Goal: Navigation & Orientation: Find specific page/section

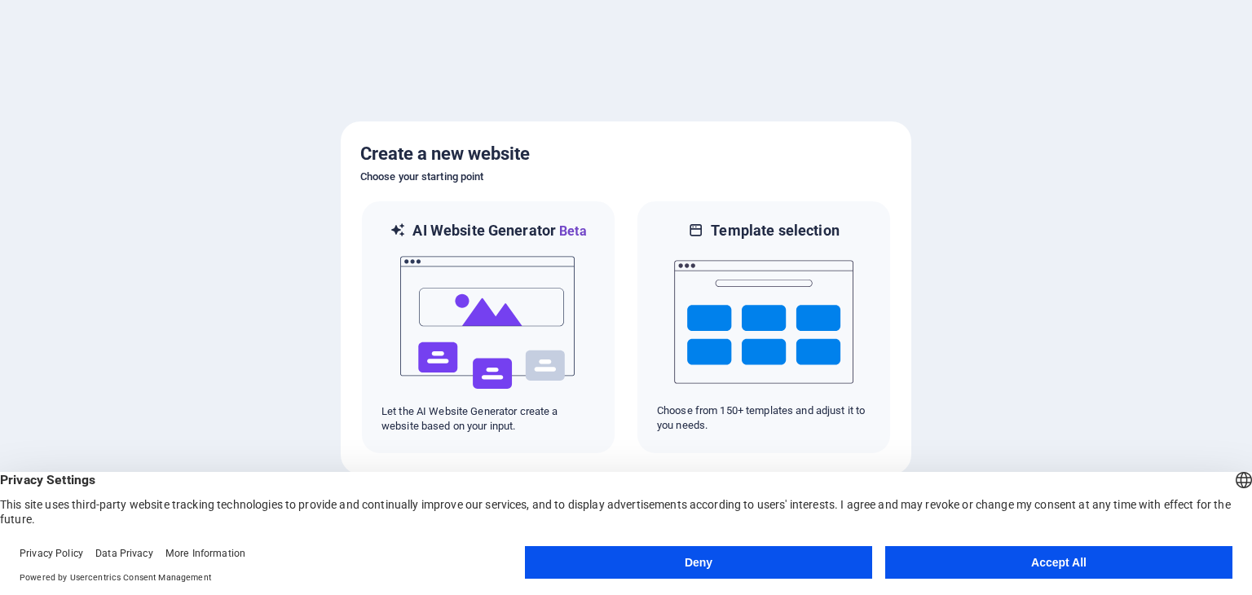
click at [1066, 561] on button "Accept All" at bounding box center [1058, 562] width 347 height 33
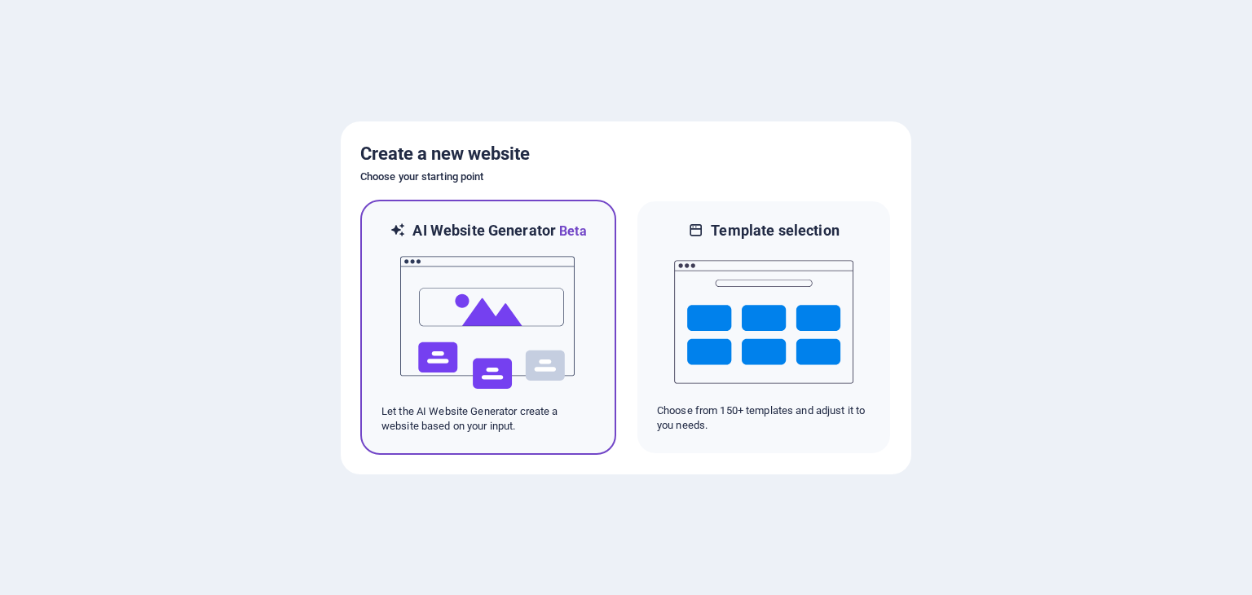
click at [458, 301] on img at bounding box center [488, 322] width 179 height 163
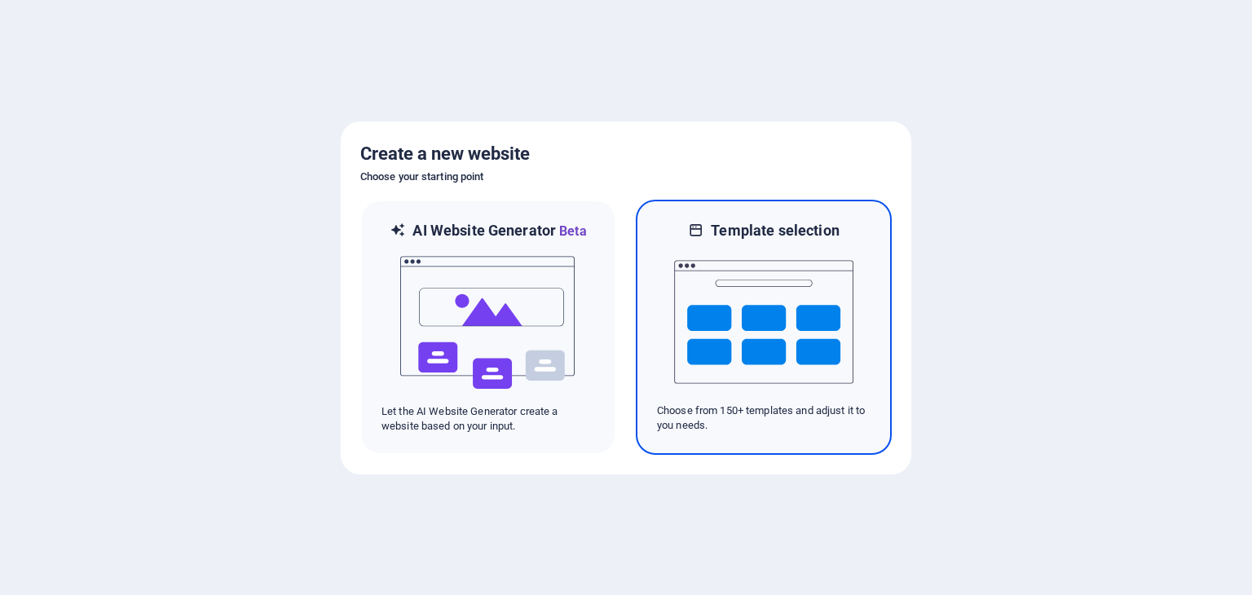
click at [716, 276] on img at bounding box center [763, 321] width 179 height 163
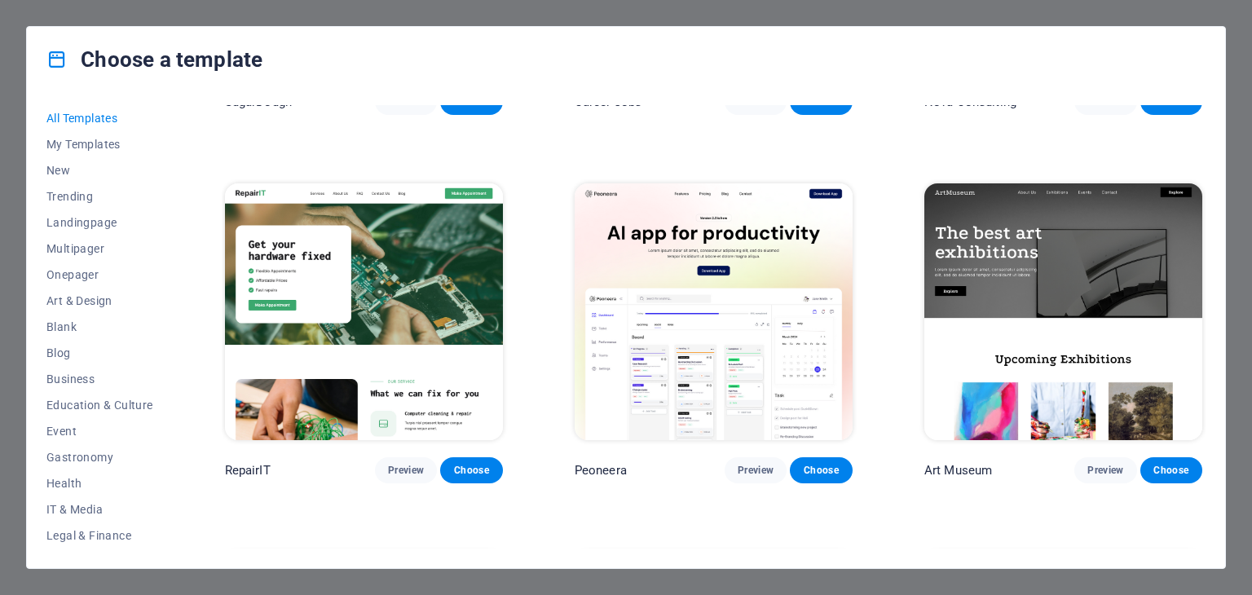
scroll to position [326, 0]
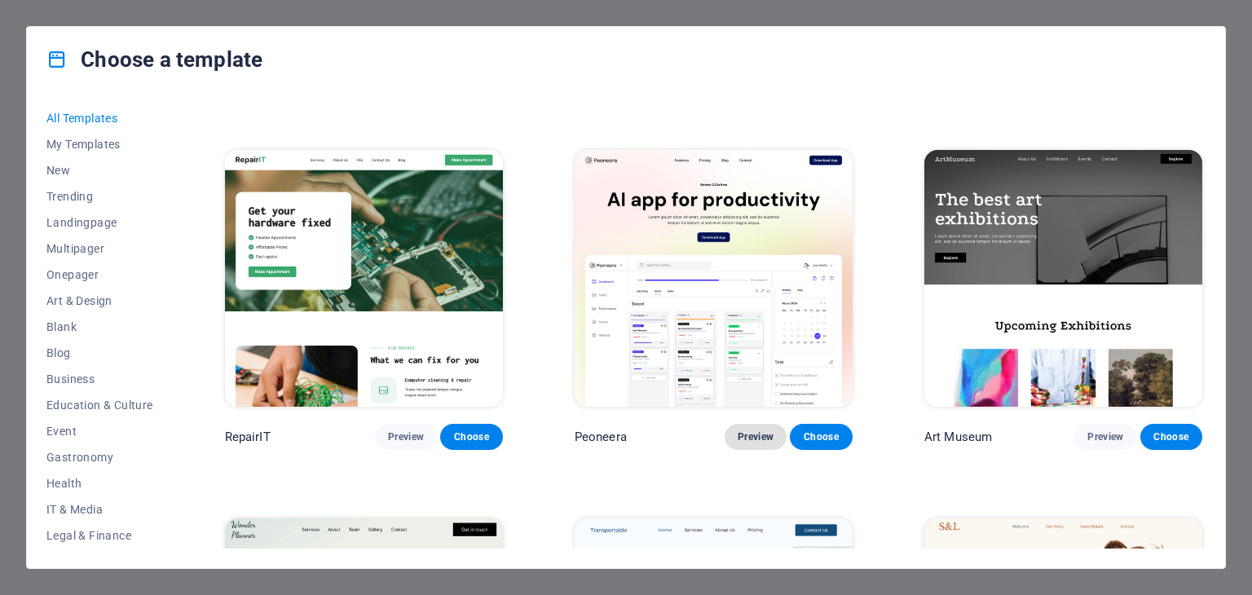
click at [751, 430] on span "Preview" at bounding box center [756, 436] width 36 height 13
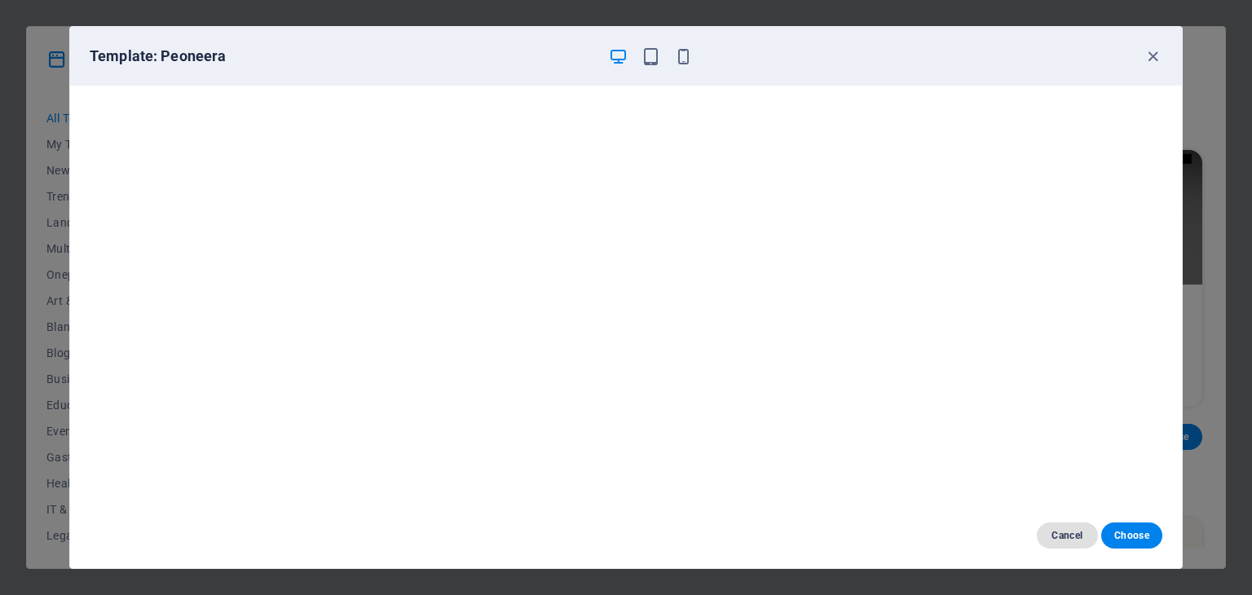
click at [1063, 534] on span "Cancel" at bounding box center [1067, 535] width 35 height 13
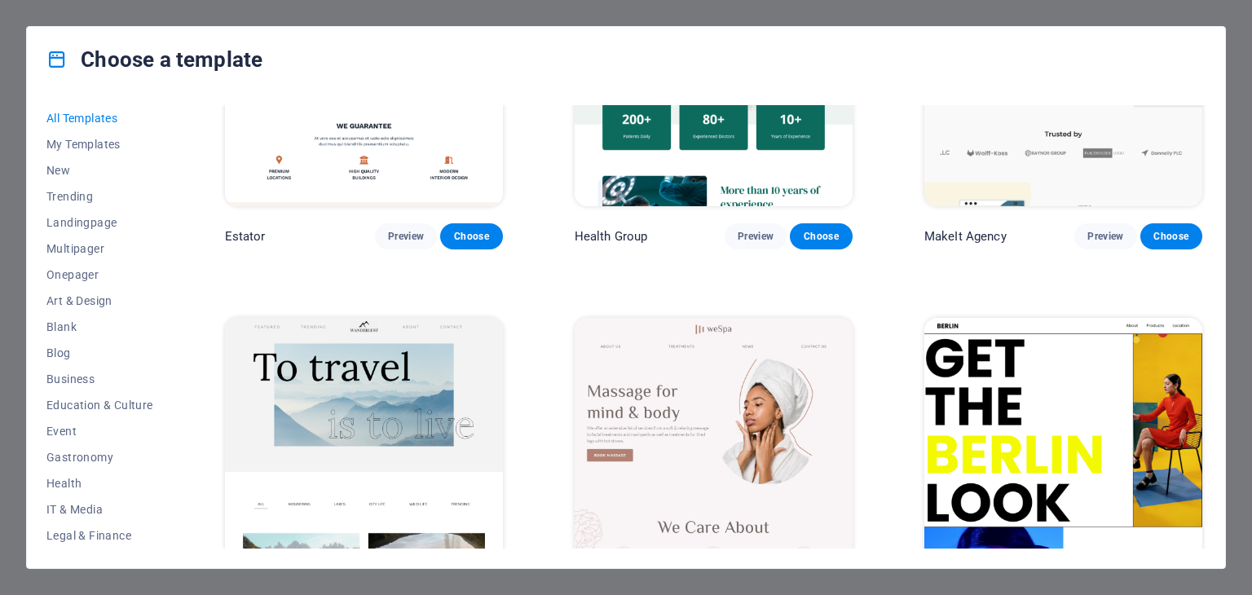
scroll to position [3912, 0]
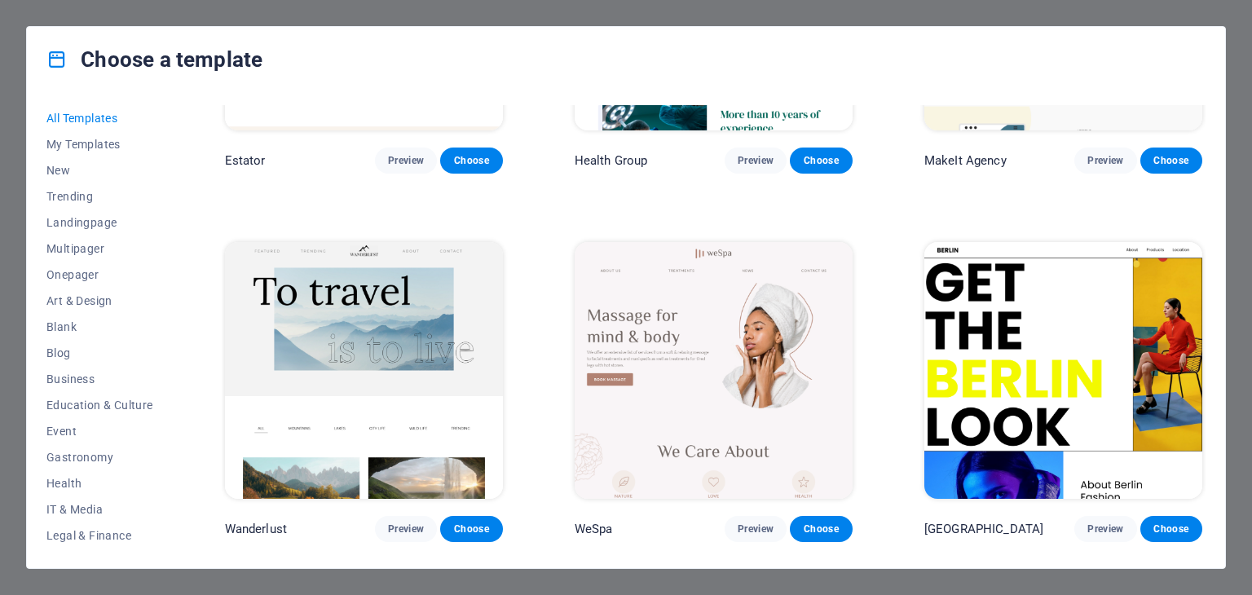
click at [977, 294] on img at bounding box center [1063, 370] width 278 height 256
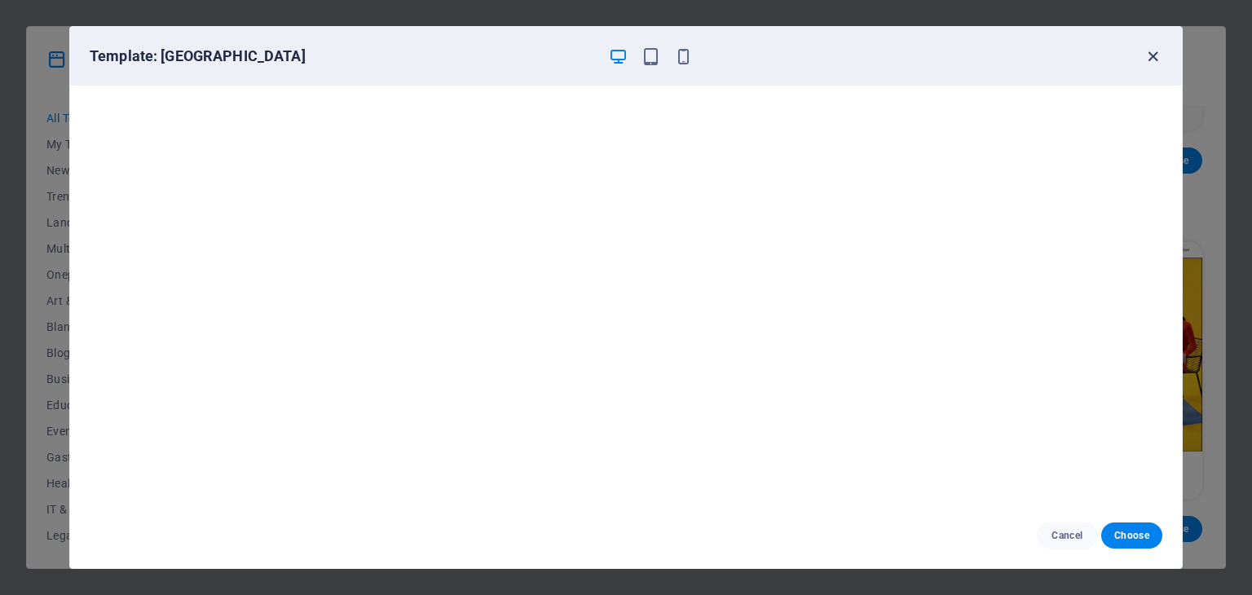
click at [1155, 54] on icon "button" at bounding box center [1152, 56] width 19 height 19
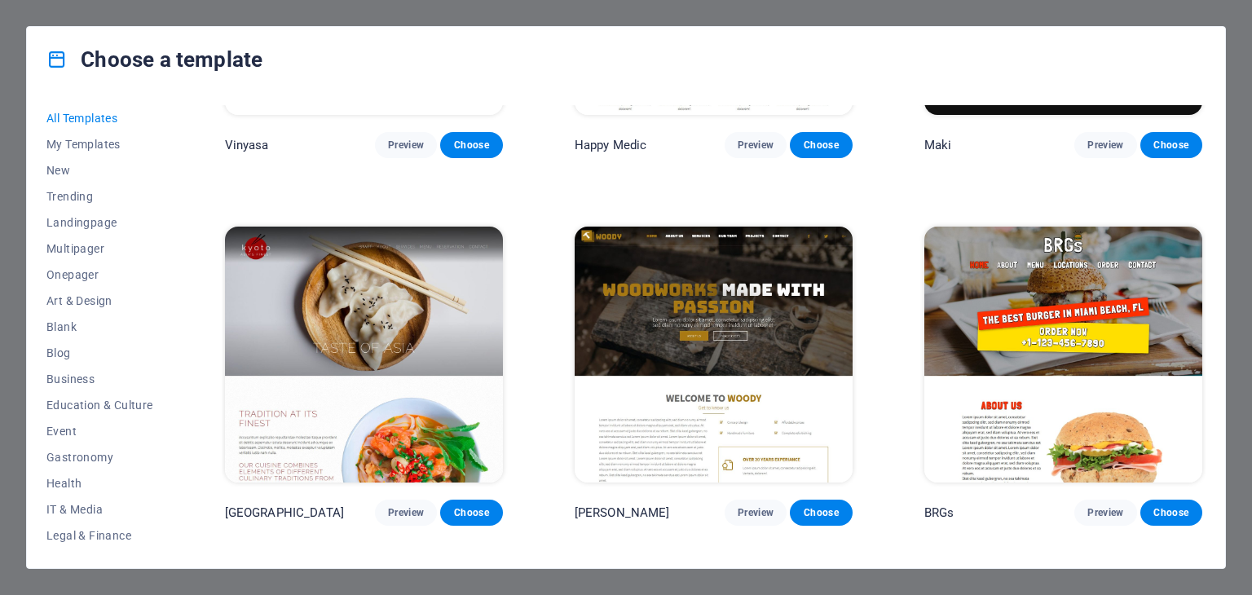
scroll to position [8394, 0]
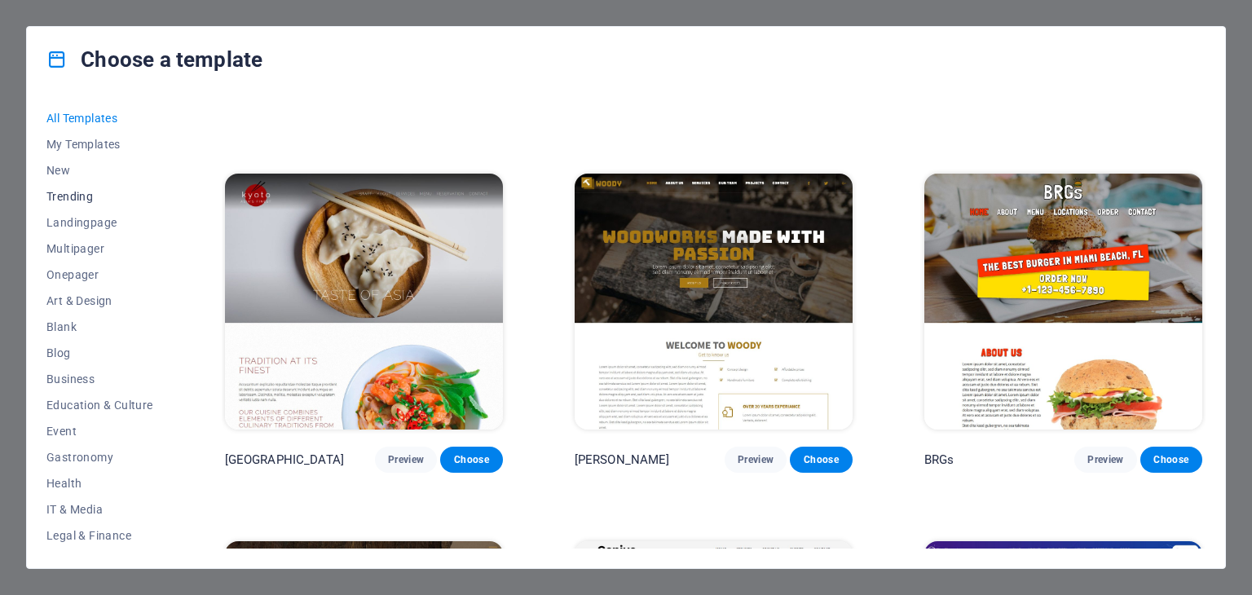
click at [75, 196] on span "Trending" at bounding box center [99, 196] width 107 height 13
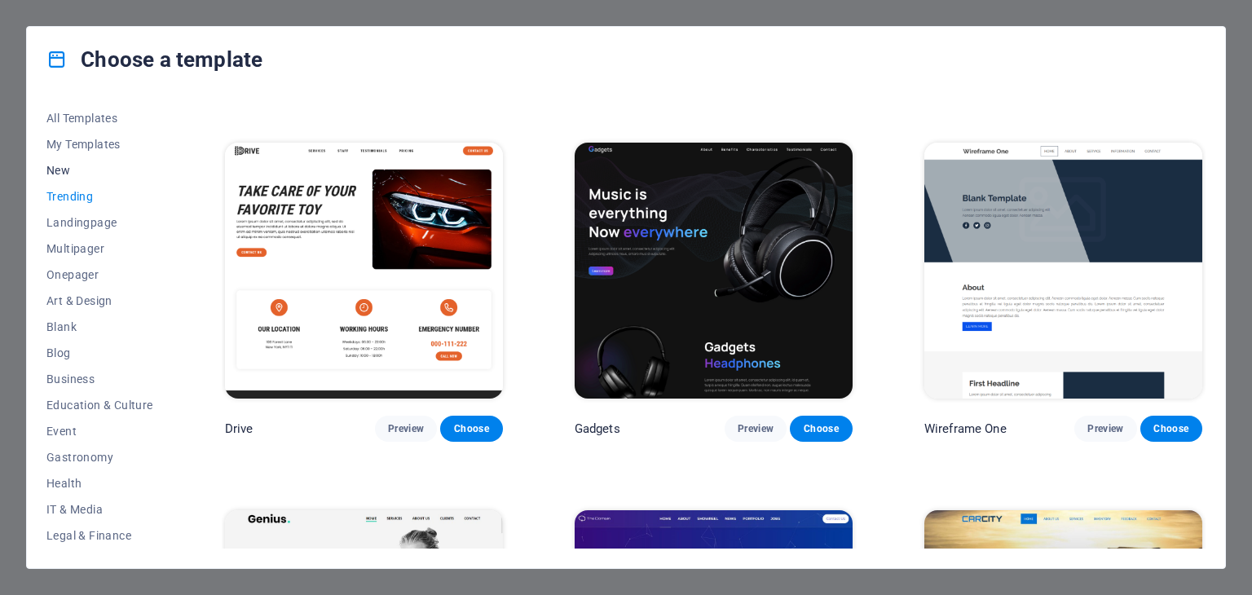
click at [65, 171] on span "New" at bounding box center [99, 170] width 107 height 13
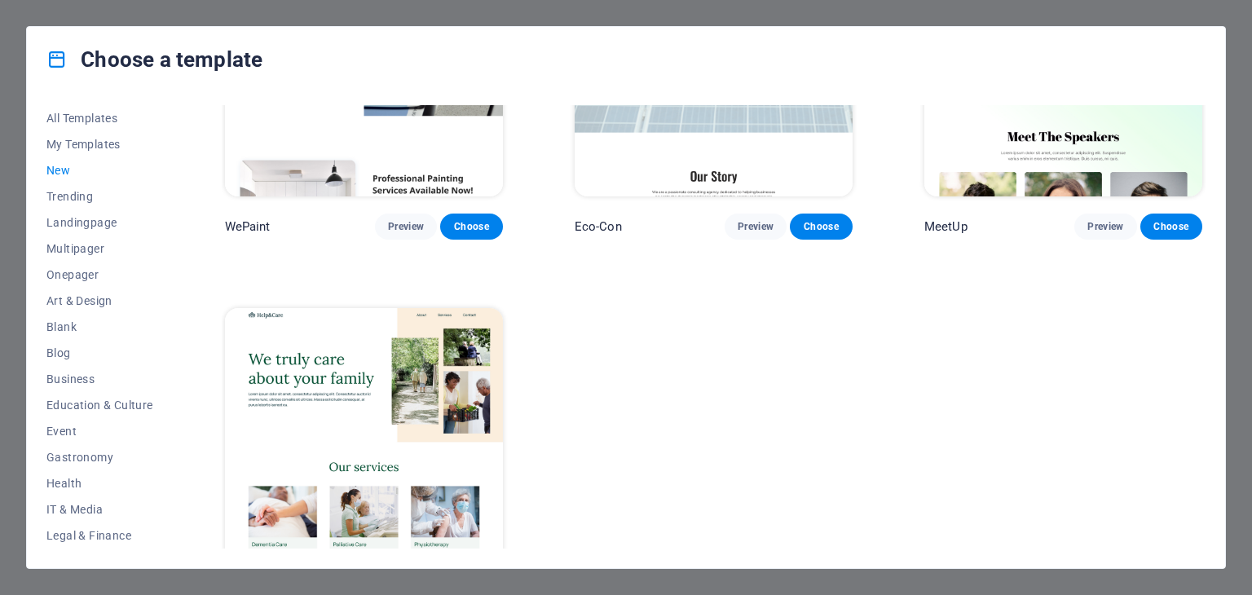
scroll to position [1323, 0]
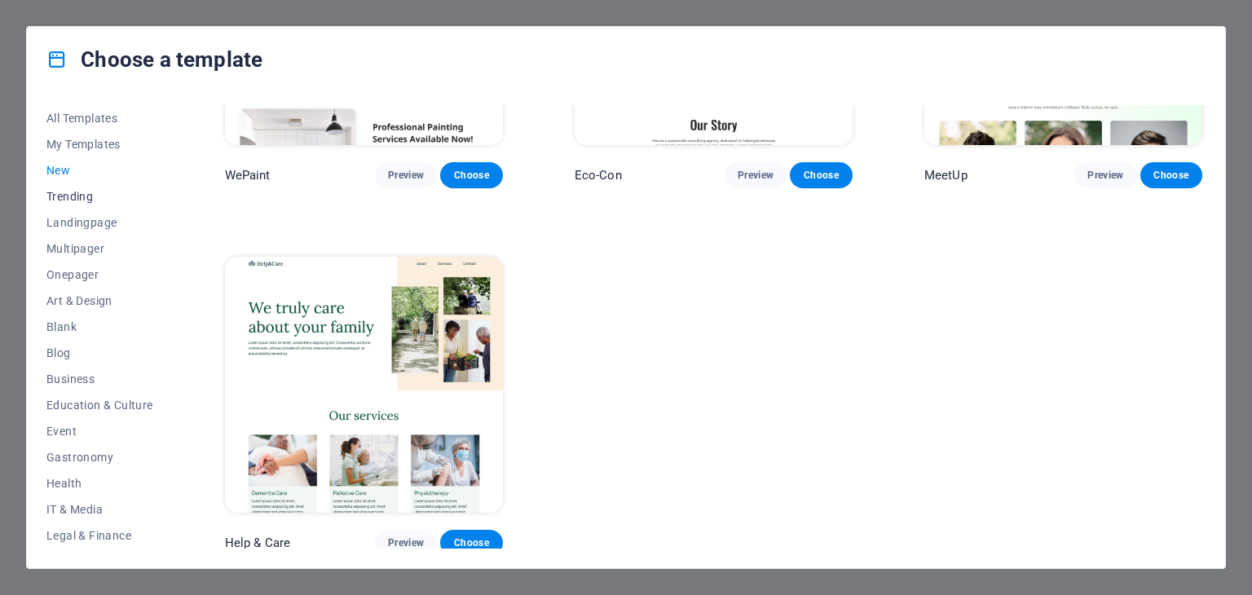
click at [72, 196] on span "Trending" at bounding box center [99, 196] width 107 height 13
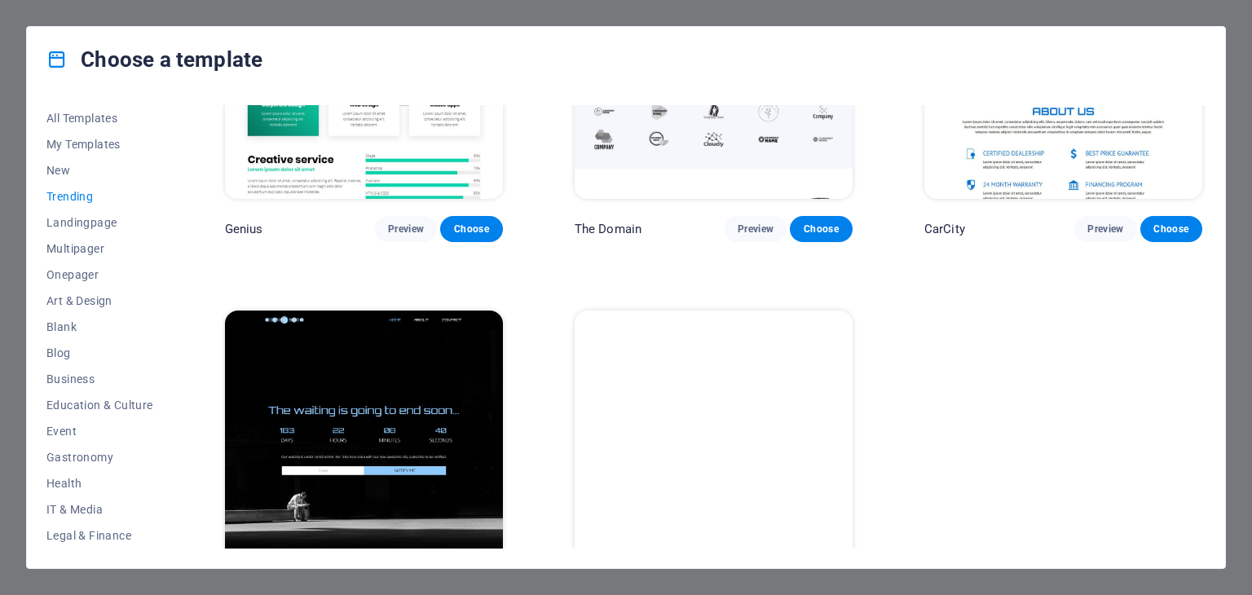
scroll to position [1689, 0]
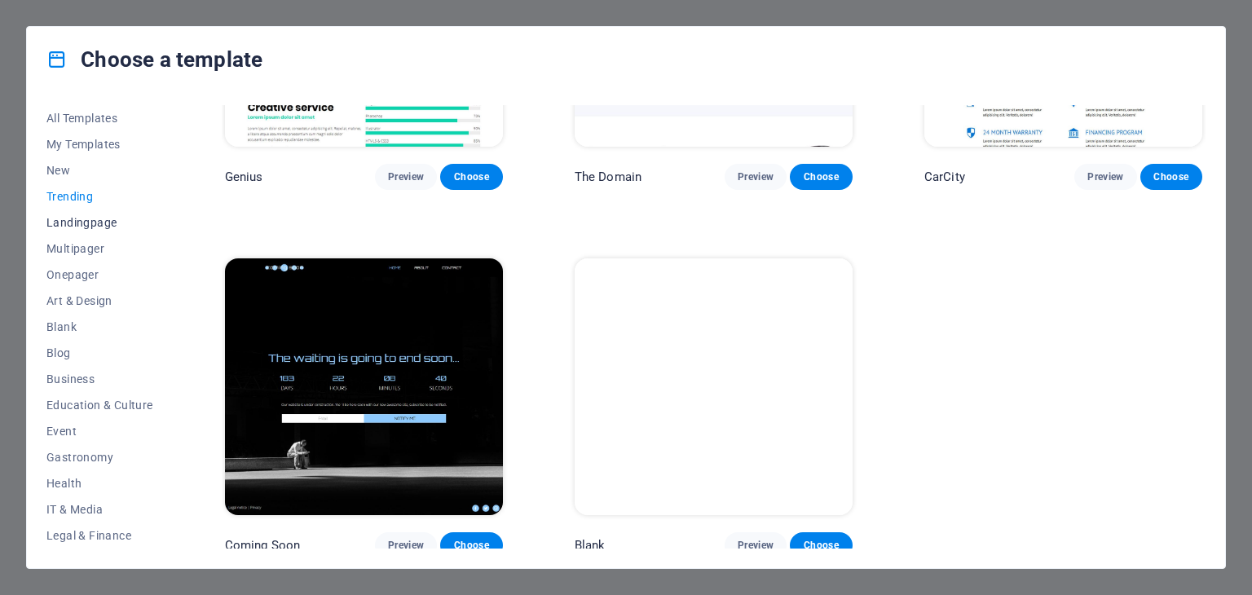
click at [73, 222] on span "Landingpage" at bounding box center [99, 222] width 107 height 13
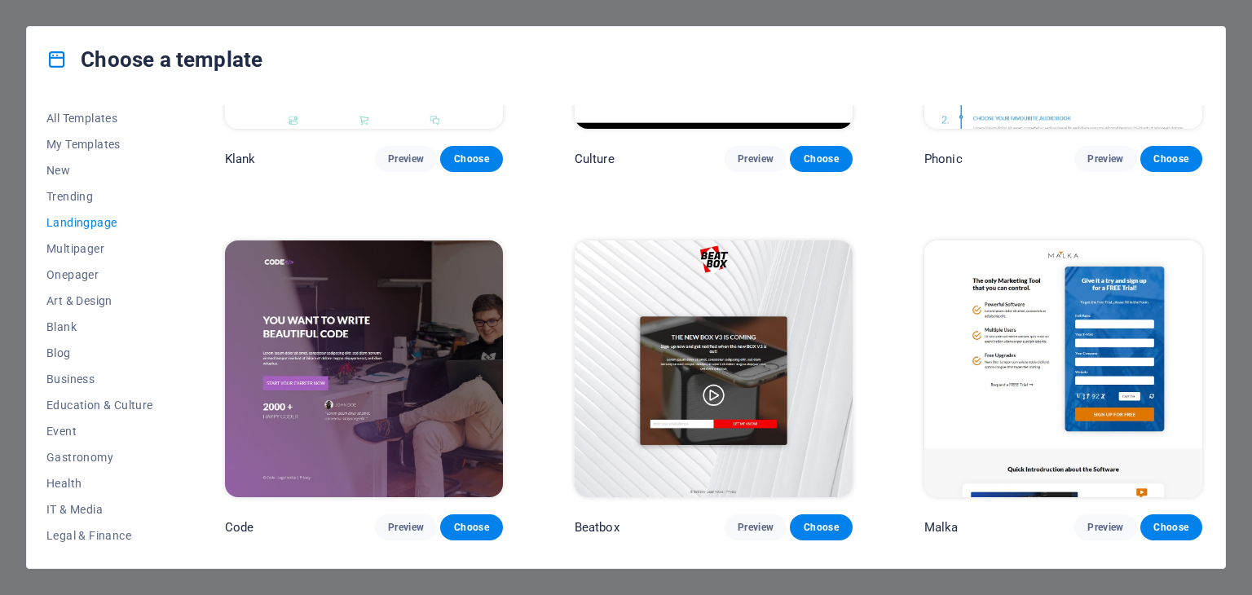
scroll to position [0, 0]
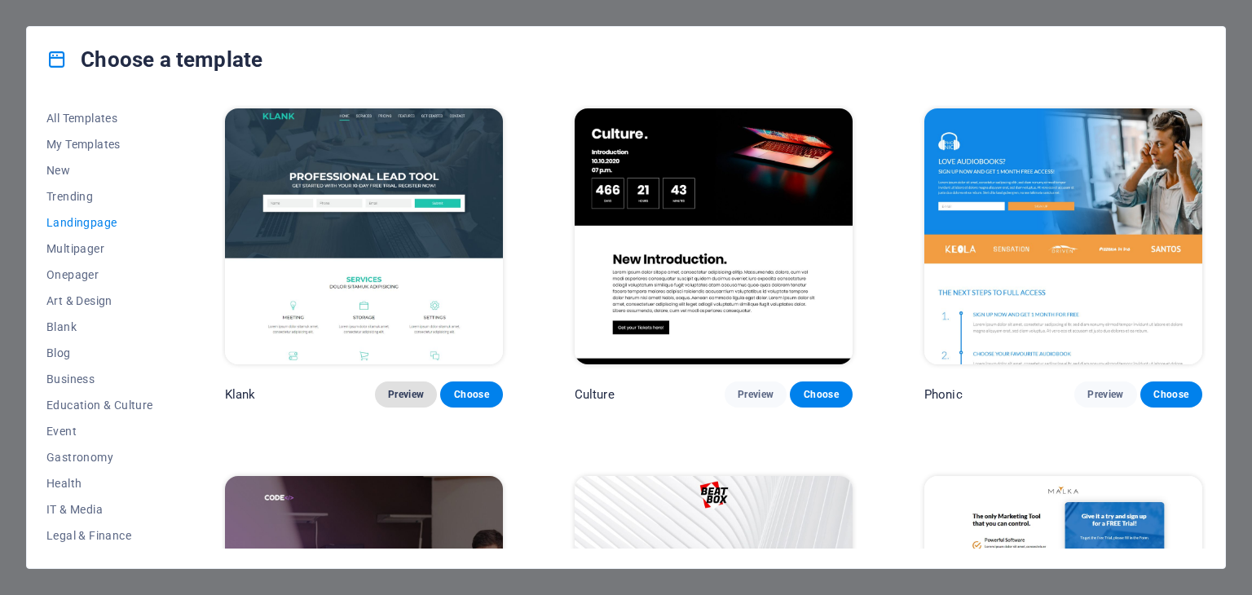
click at [410, 395] on span "Preview" at bounding box center [406, 394] width 36 height 13
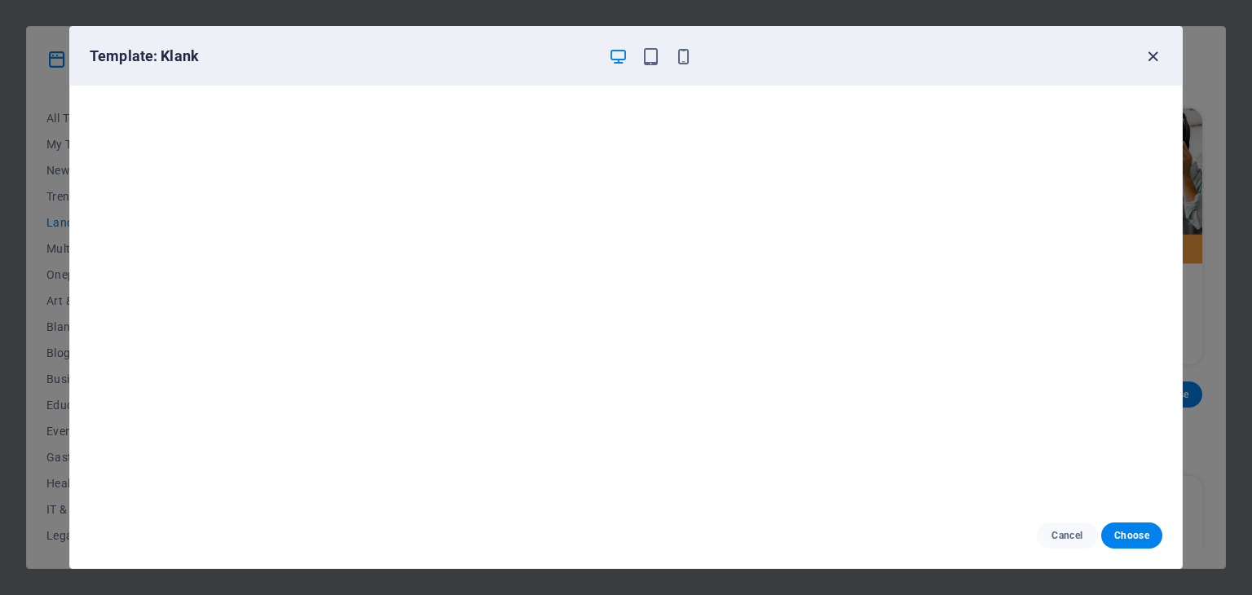
click at [1145, 54] on icon "button" at bounding box center [1152, 56] width 19 height 19
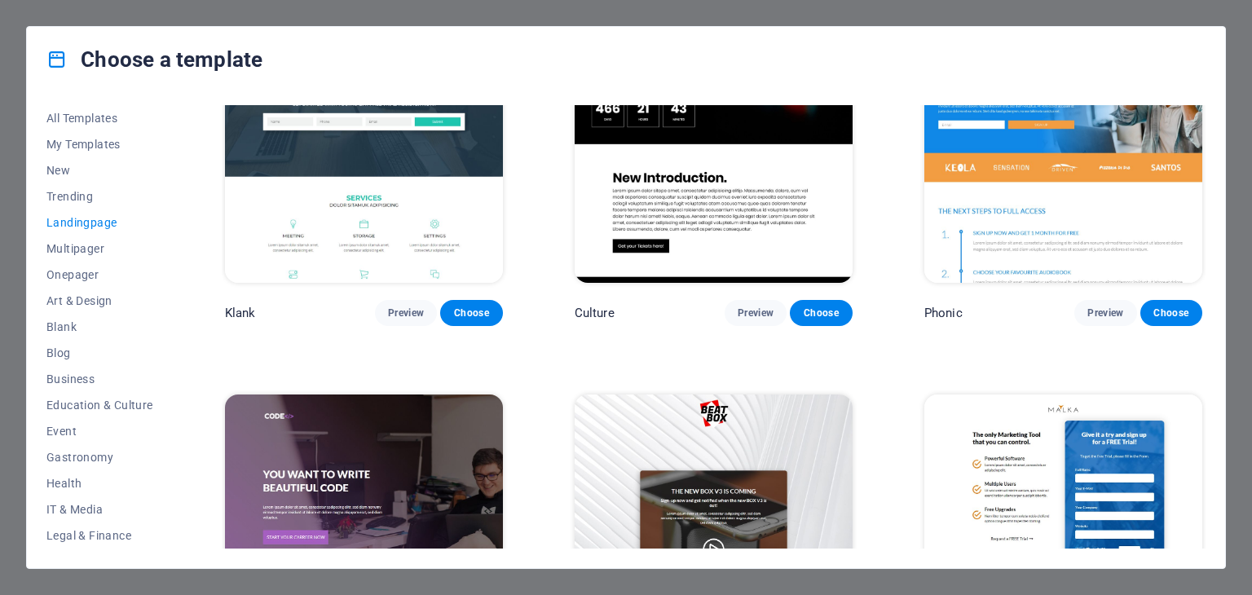
scroll to position [407, 0]
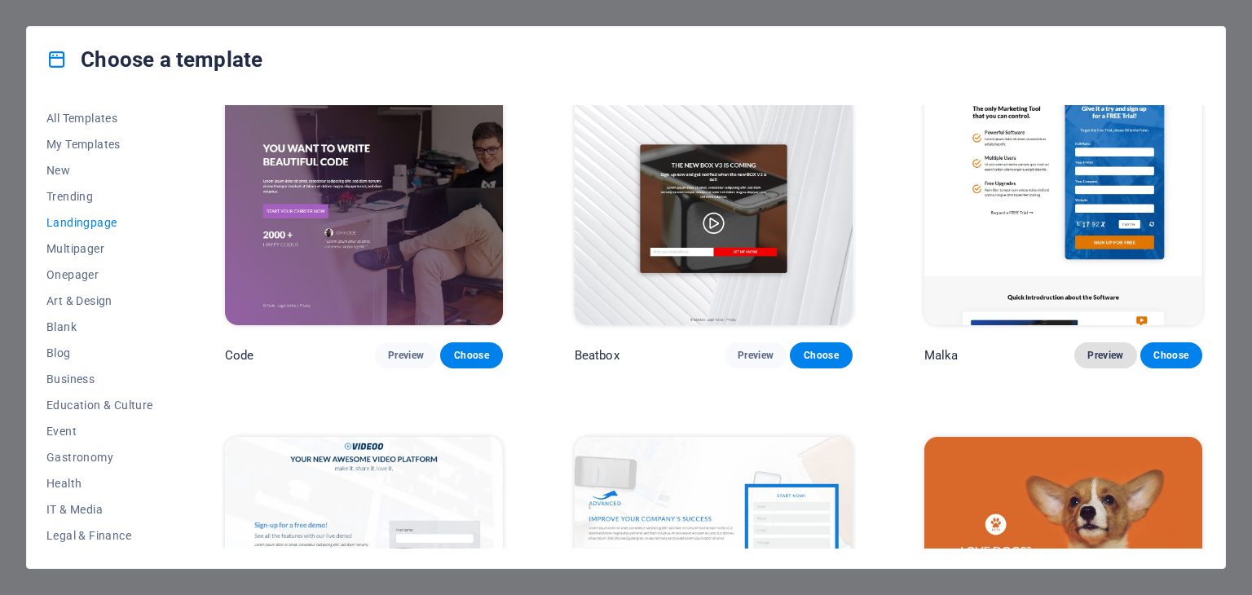
click at [1094, 352] on span "Preview" at bounding box center [1105, 355] width 36 height 13
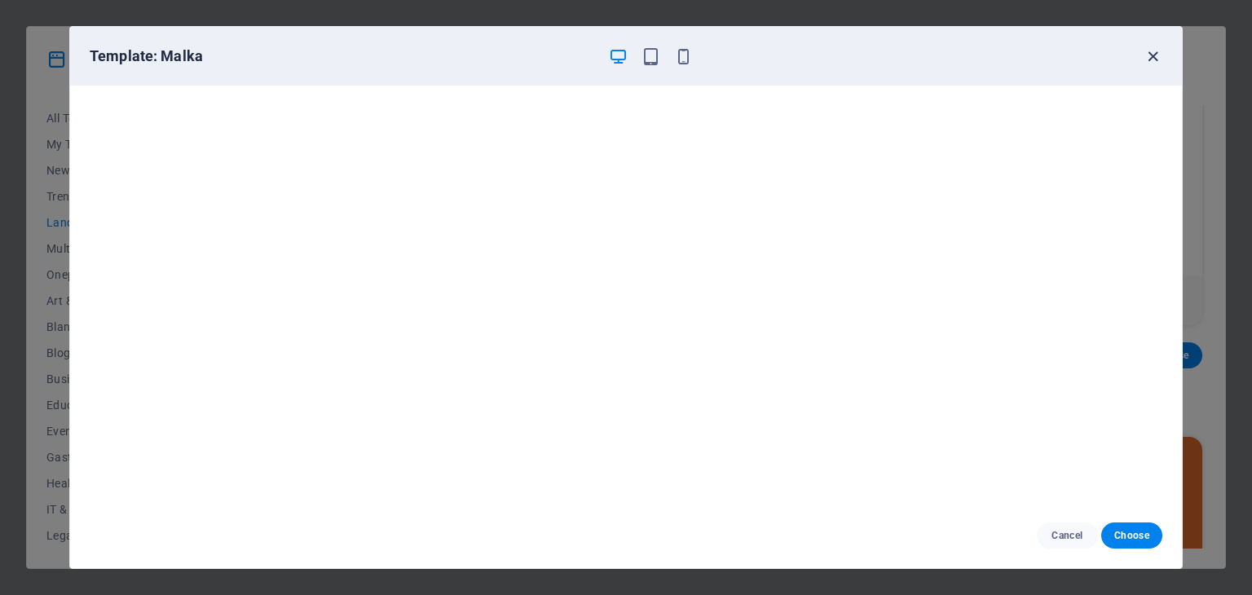
click at [1154, 53] on icon "button" at bounding box center [1152, 56] width 19 height 19
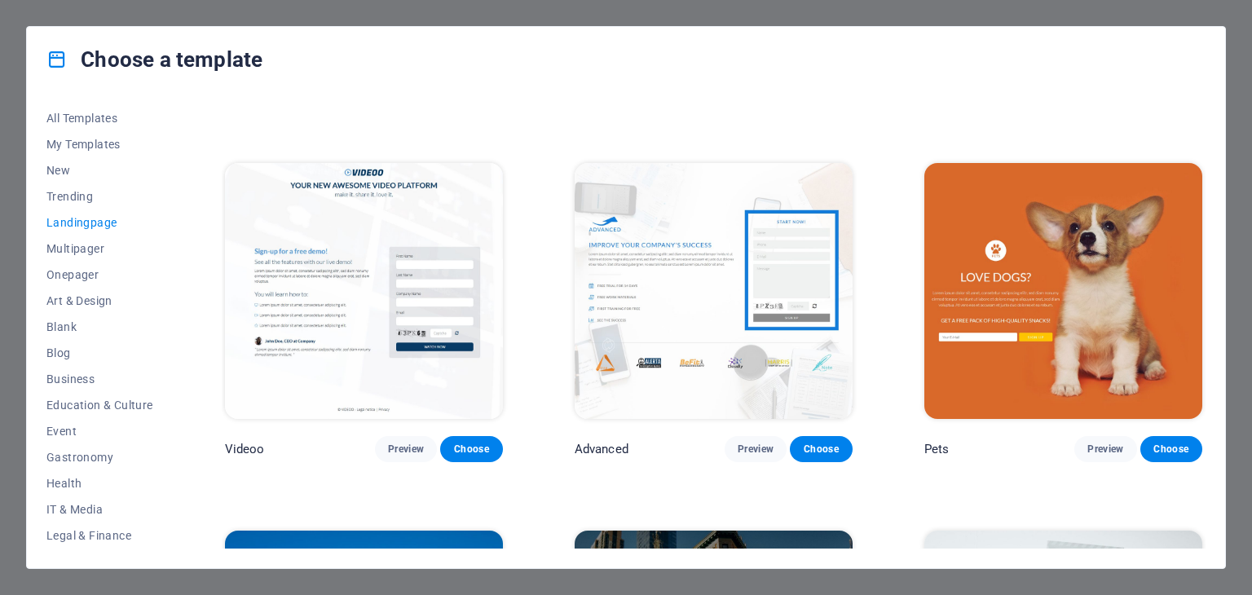
scroll to position [652, 0]
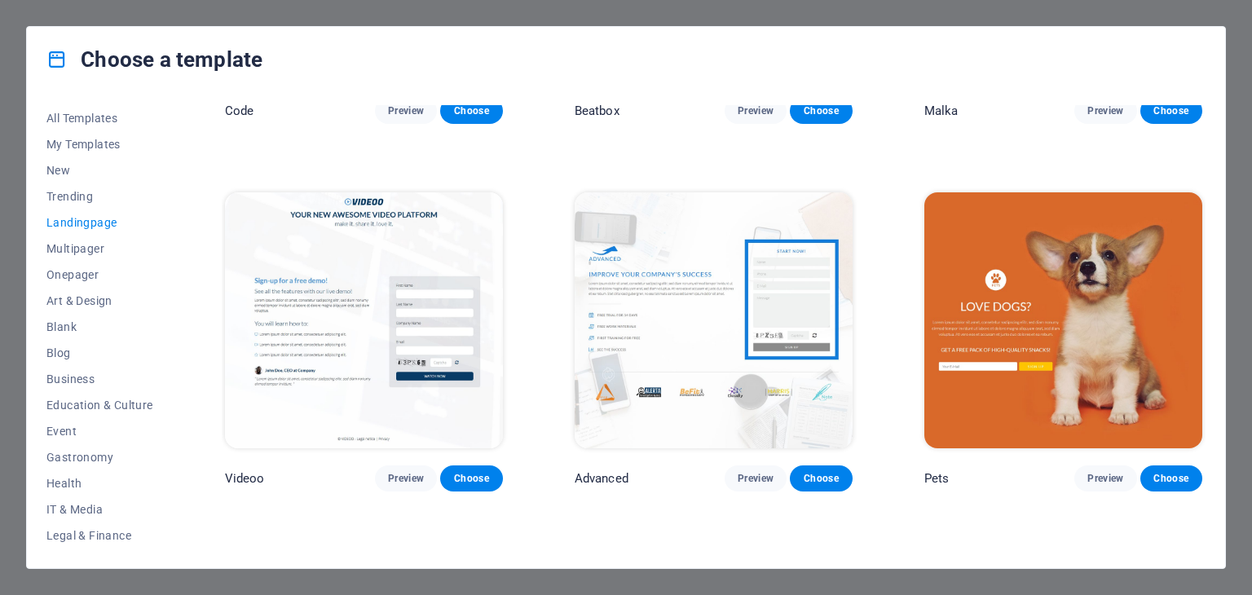
click at [684, 320] on img at bounding box center [714, 320] width 278 height 256
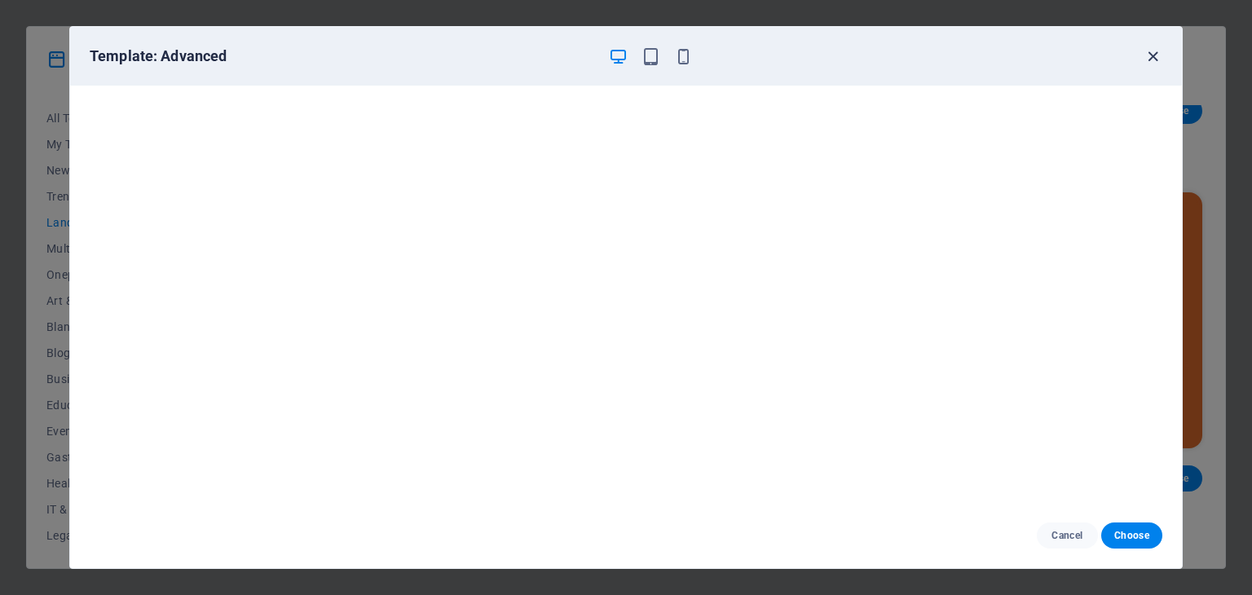
click at [1154, 51] on icon "button" at bounding box center [1152, 56] width 19 height 19
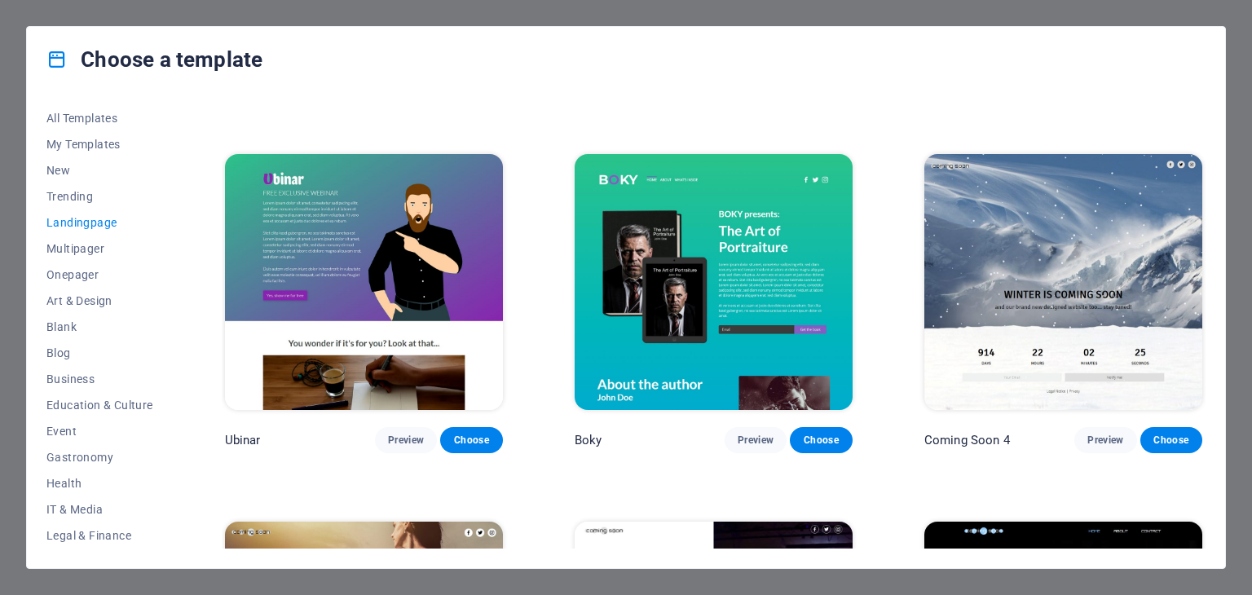
scroll to position [2526, 0]
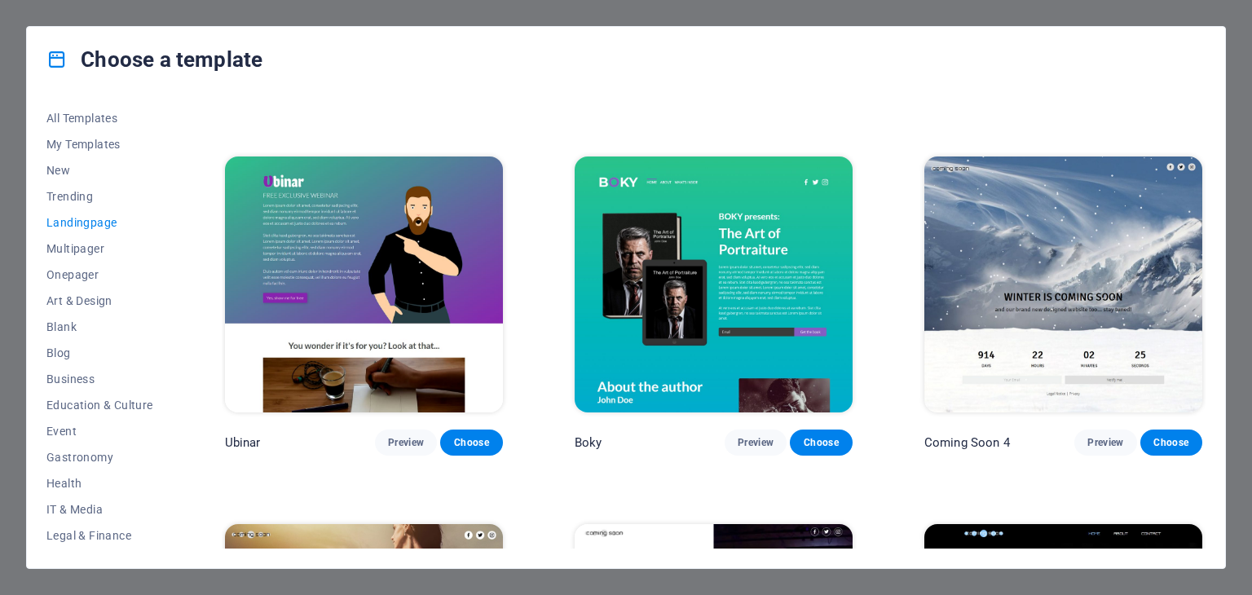
click at [293, 190] on img at bounding box center [364, 284] width 278 height 256
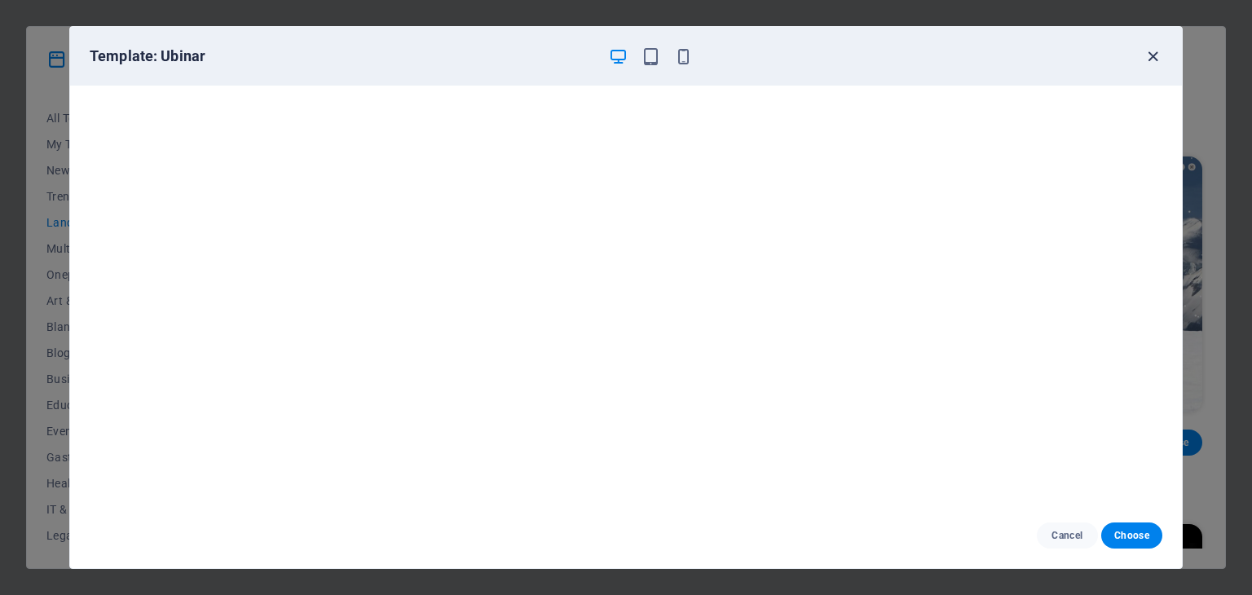
click at [1147, 51] on icon "button" at bounding box center [1152, 56] width 19 height 19
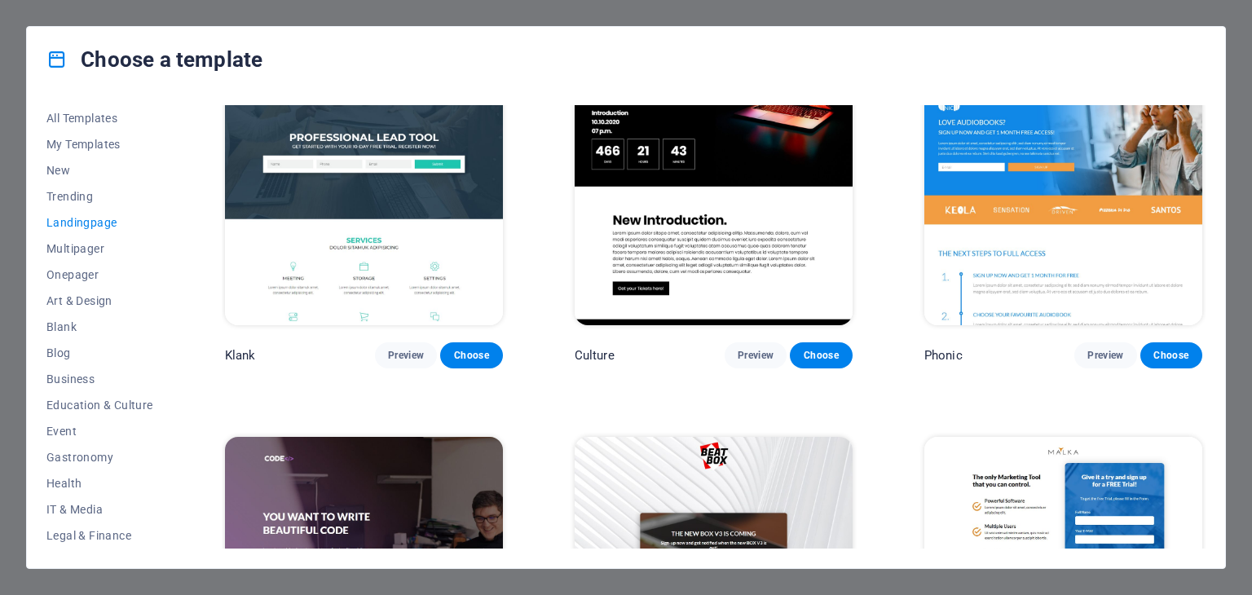
scroll to position [0, 0]
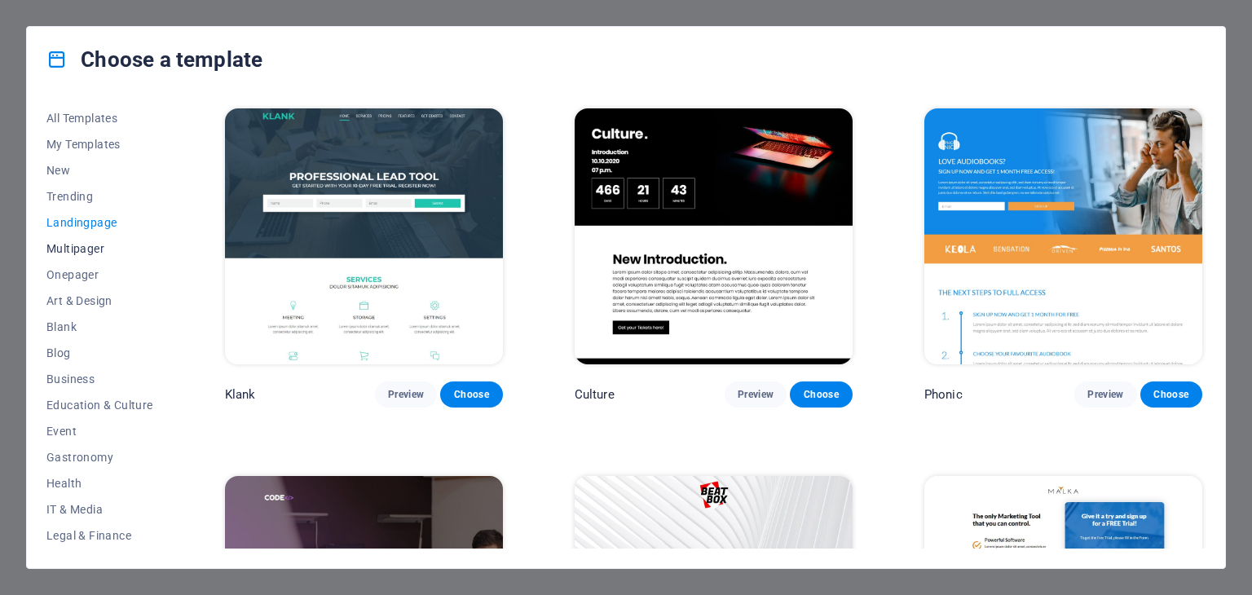
click at [92, 248] on span "Multipager" at bounding box center [99, 248] width 107 height 13
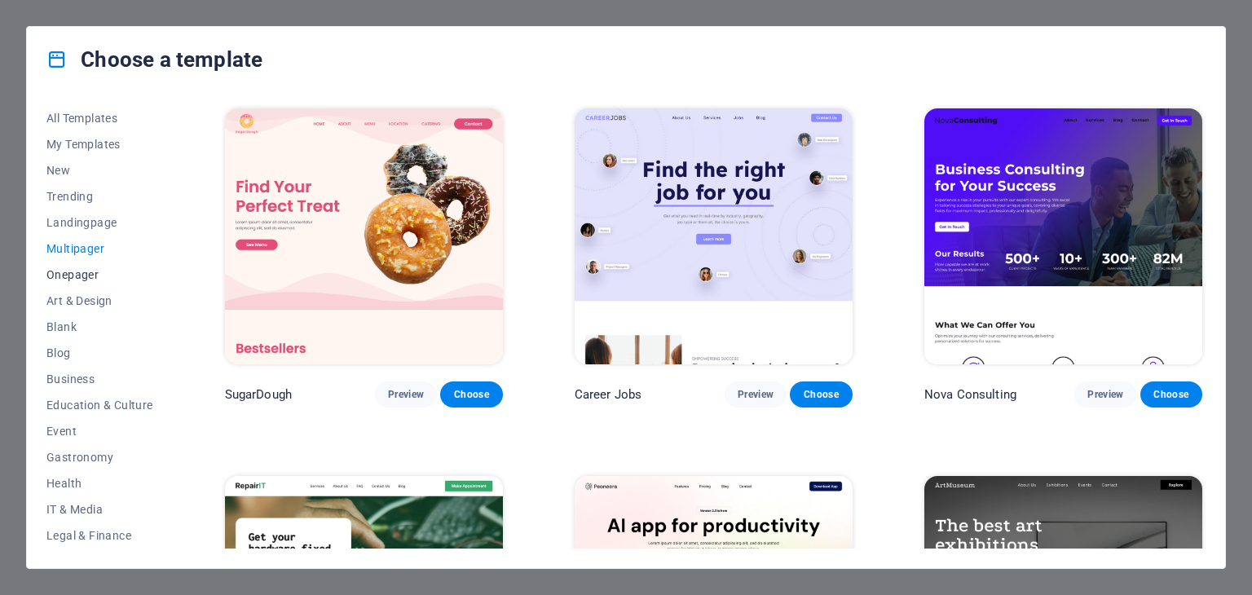
click at [95, 281] on button "Onepager" at bounding box center [99, 275] width 107 height 26
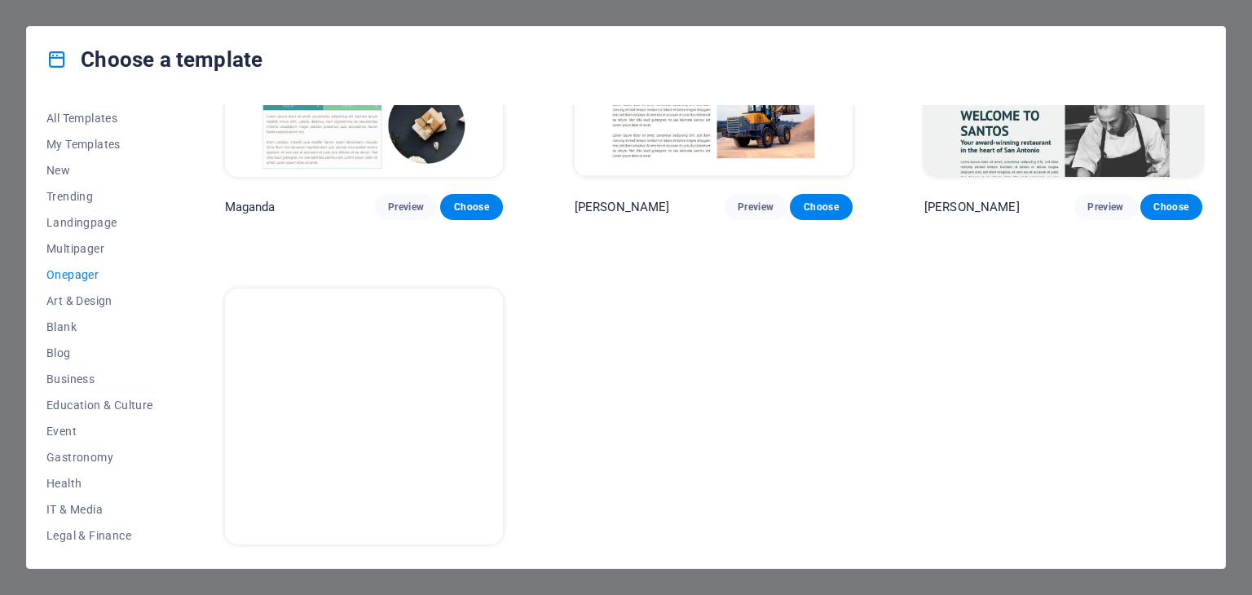
scroll to position [8280, 0]
click at [81, 379] on span "Business" at bounding box center [99, 378] width 107 height 13
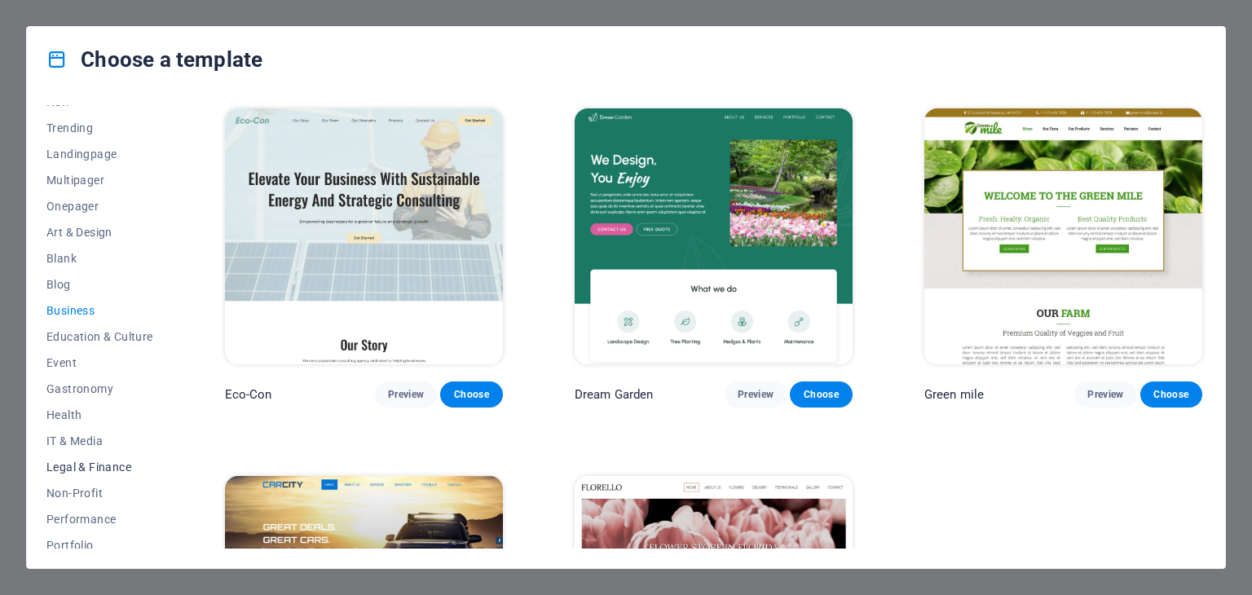
scroll to position [163, 0]
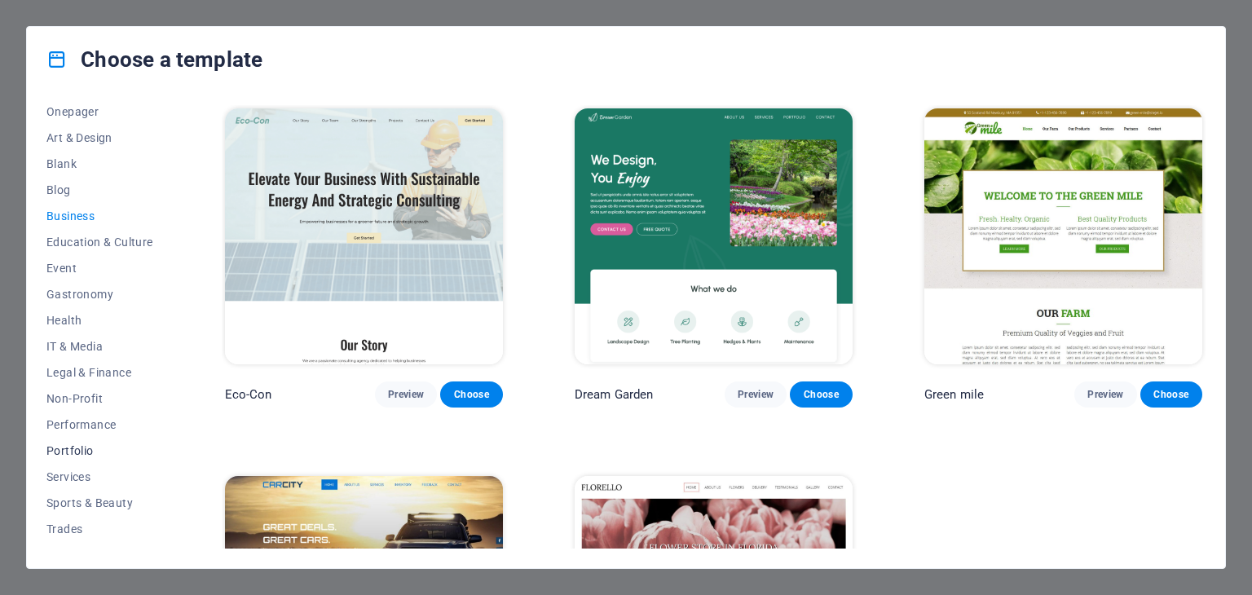
click at [73, 452] on span "Portfolio" at bounding box center [99, 450] width 107 height 13
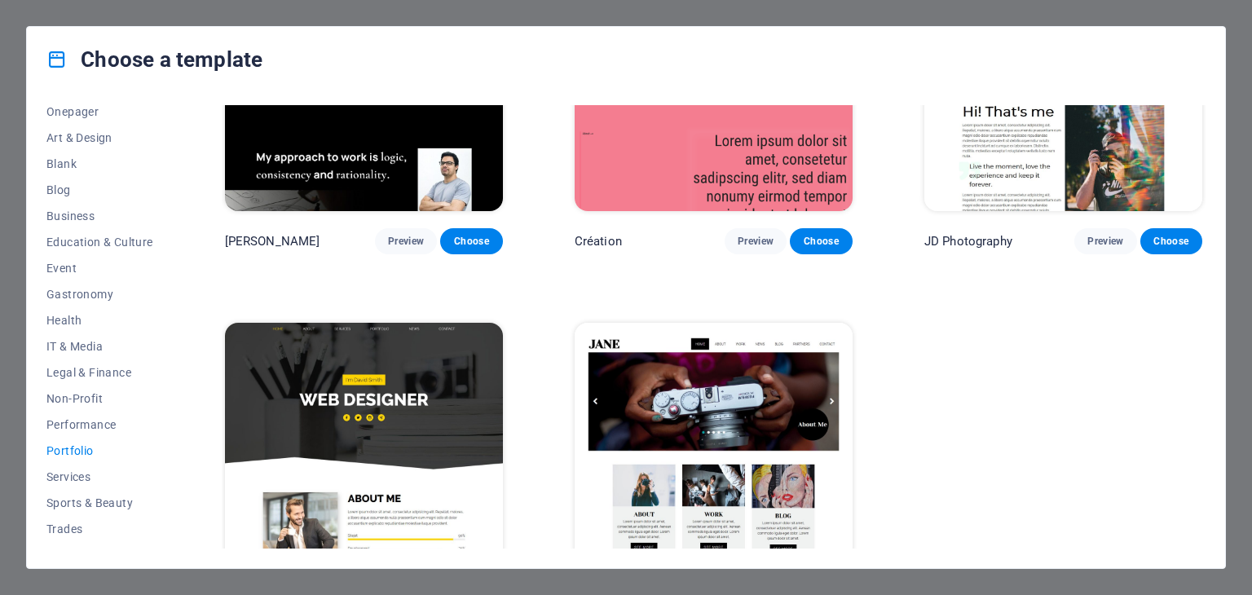
scroll to position [590, 0]
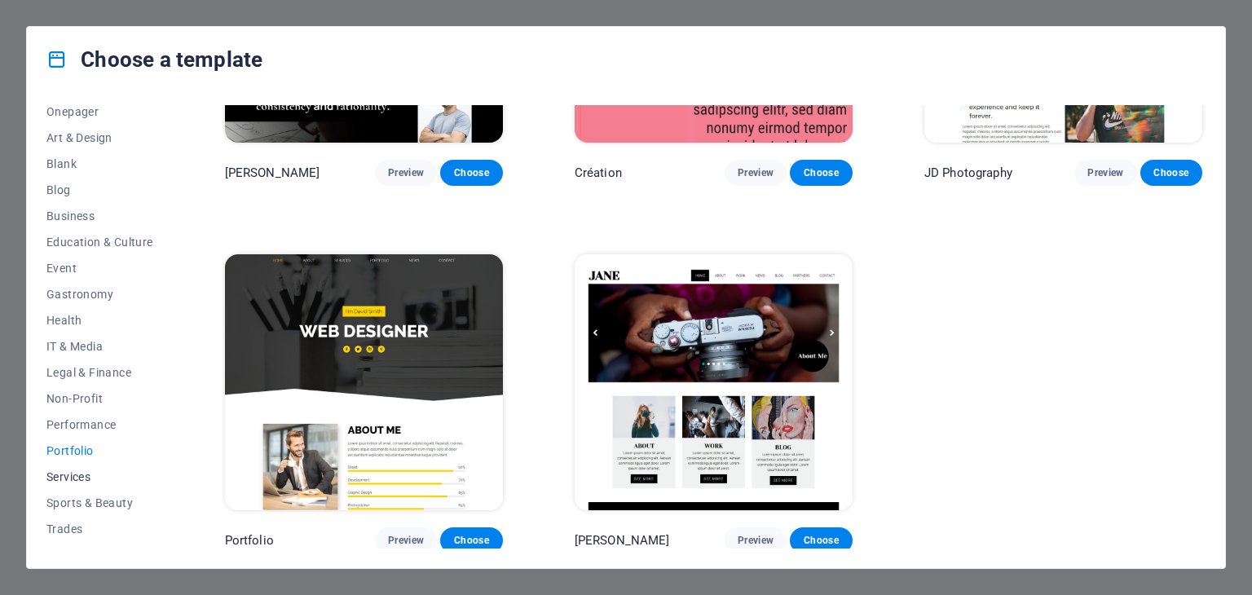
click at [60, 478] on span "Services" at bounding box center [99, 476] width 107 height 13
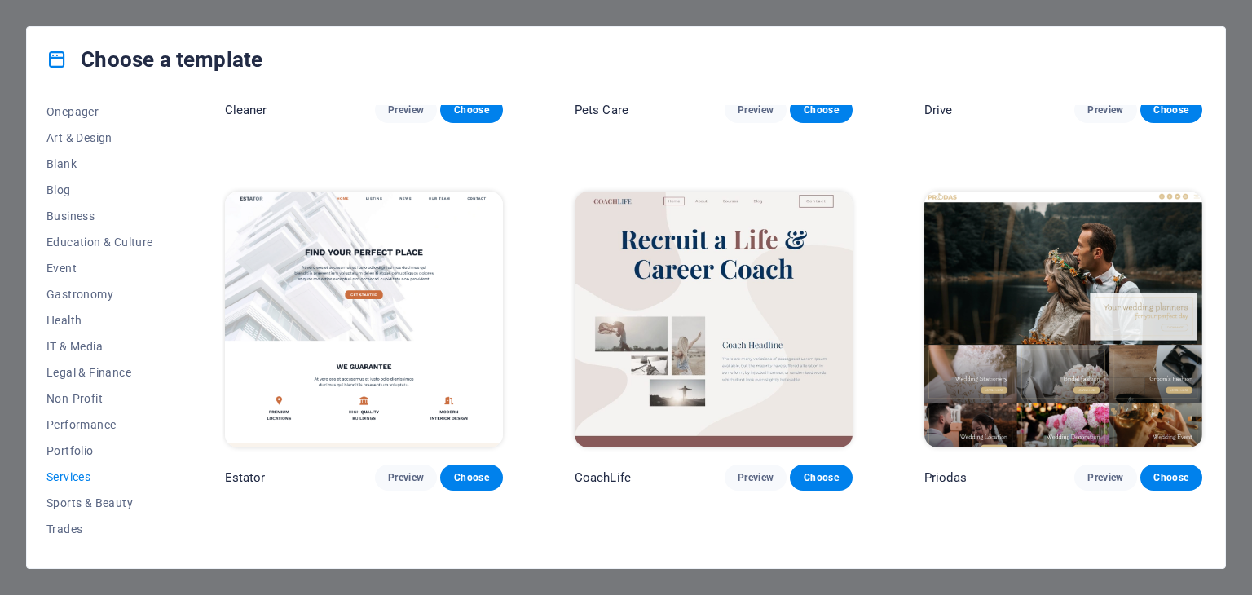
scroll to position [1161, 0]
